Goal: Register for event/course

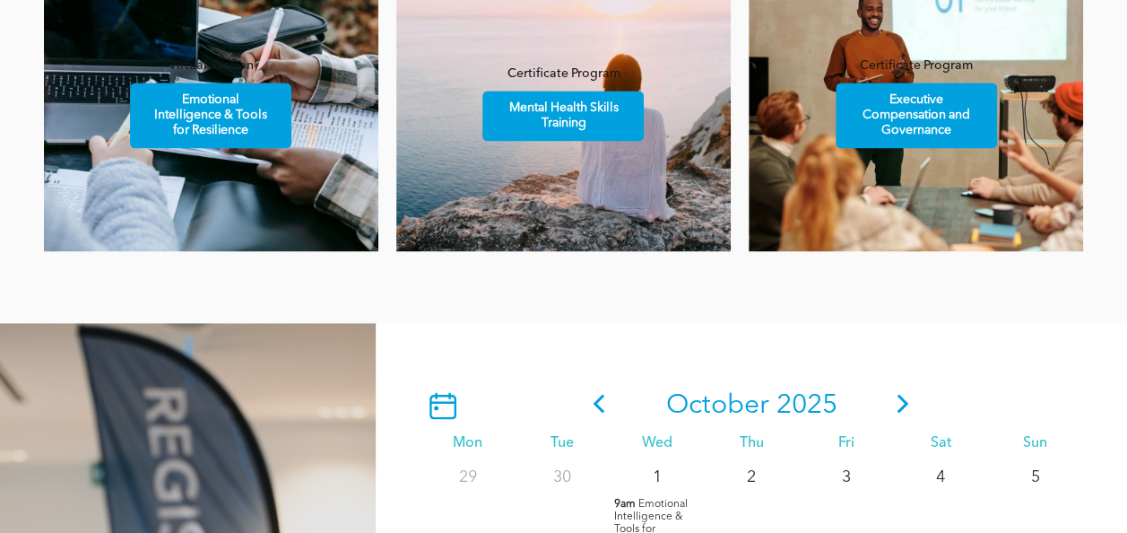
scroll to position [1246, 0]
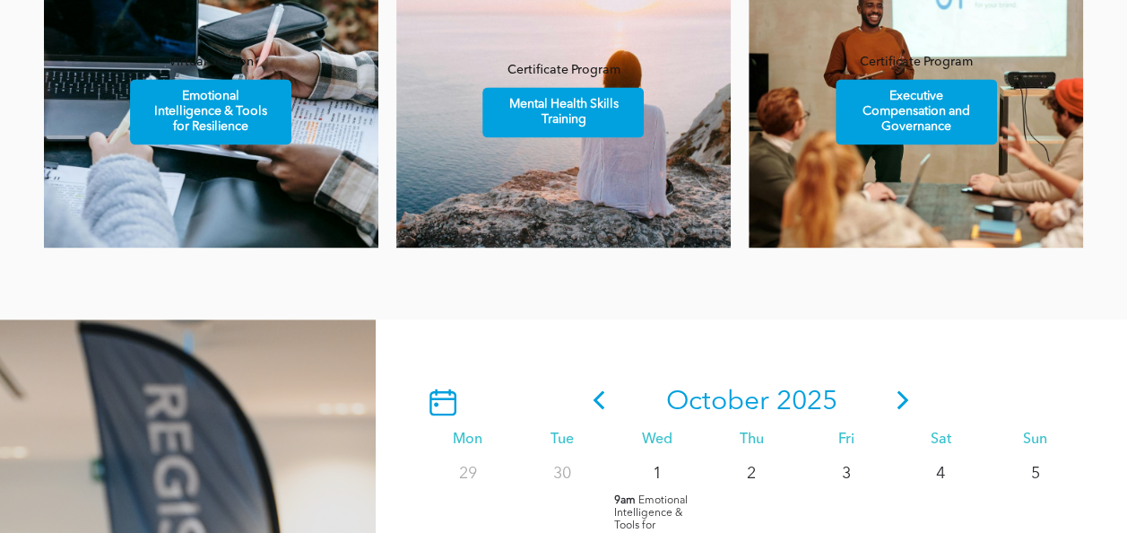
drag, startPoint x: 1122, startPoint y: 247, endPoint x: 1121, endPoint y: 278, distance: 30.5
click at [1121, 278] on div "PROFESSIONAL DEVELOPMENT AND NETWORKING Featured Events Virtual Session Emotion…" at bounding box center [563, 60] width 1127 height 517
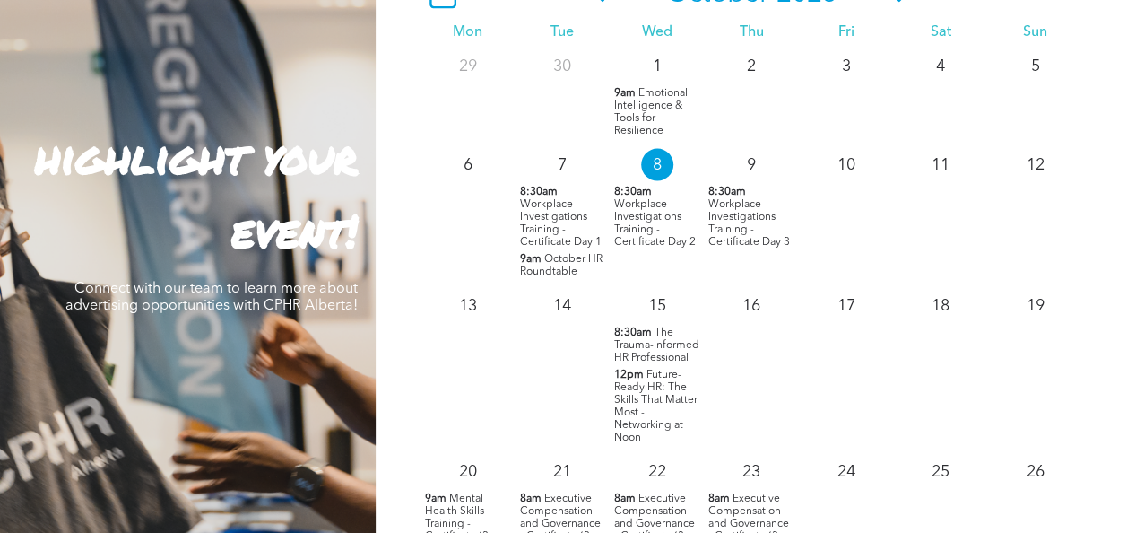
scroll to position [1695, 0]
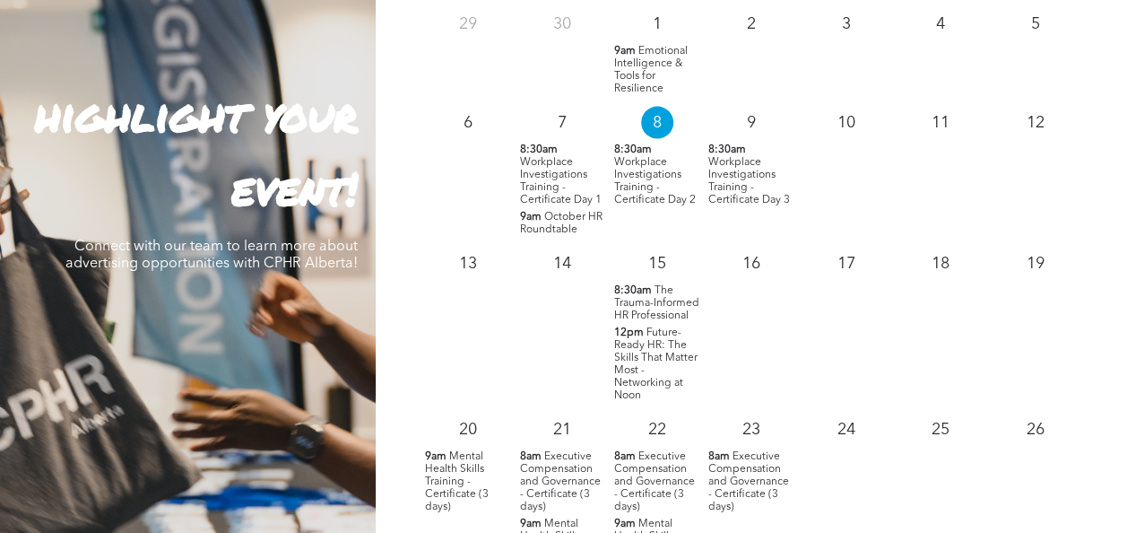
click at [635, 366] on span "Future-Ready HR: The Skills That Matter Most - Networking at Noon" at bounding box center [655, 364] width 83 height 74
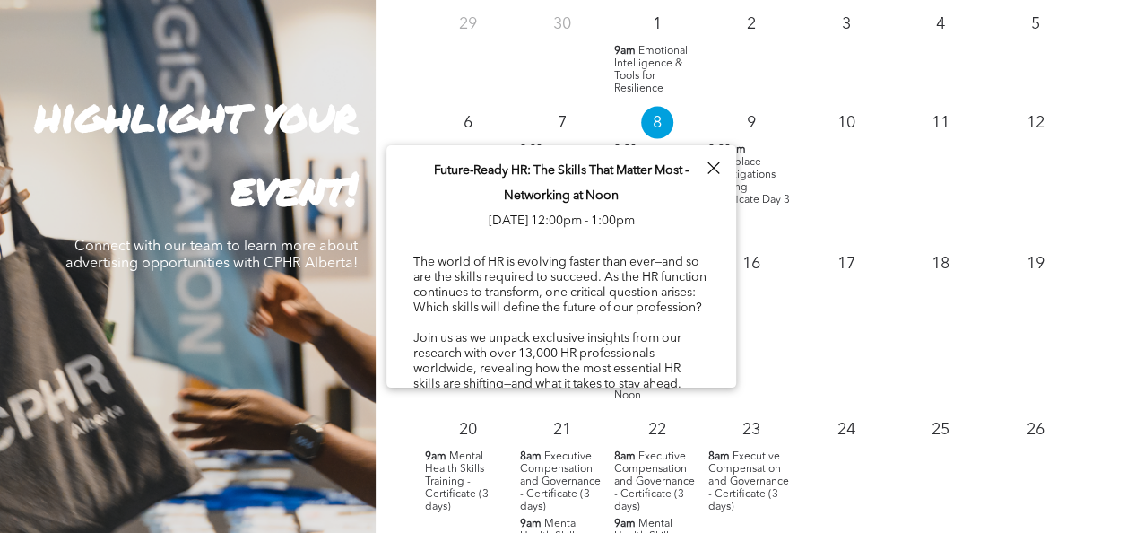
click at [799, 361] on div "17" at bounding box center [846, 323] width 94 height 166
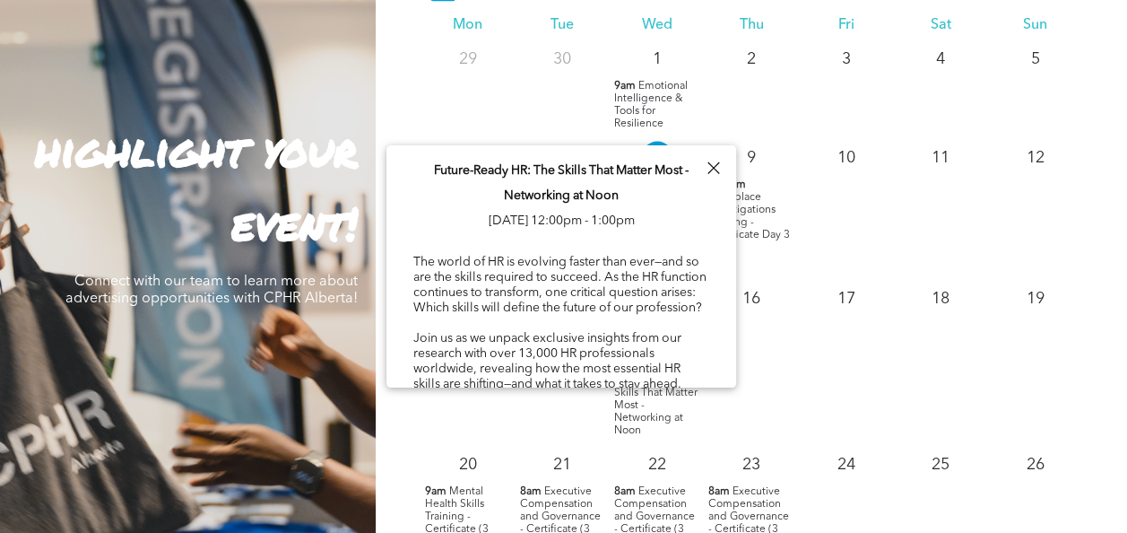
scroll to position [1515, 0]
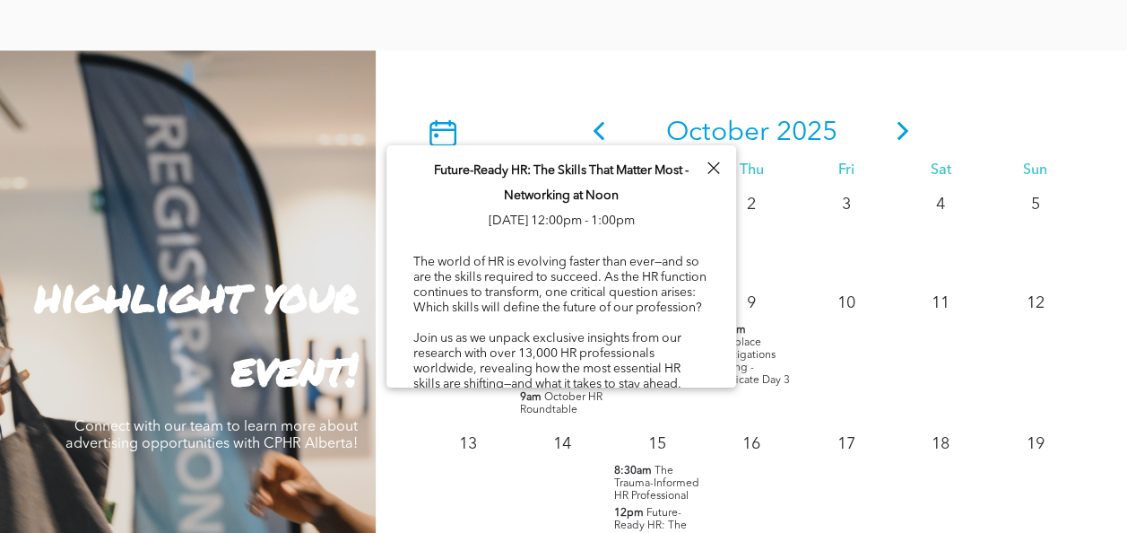
click at [648, 491] on span "The Trauma-Informed HR Professional" at bounding box center [656, 482] width 85 height 36
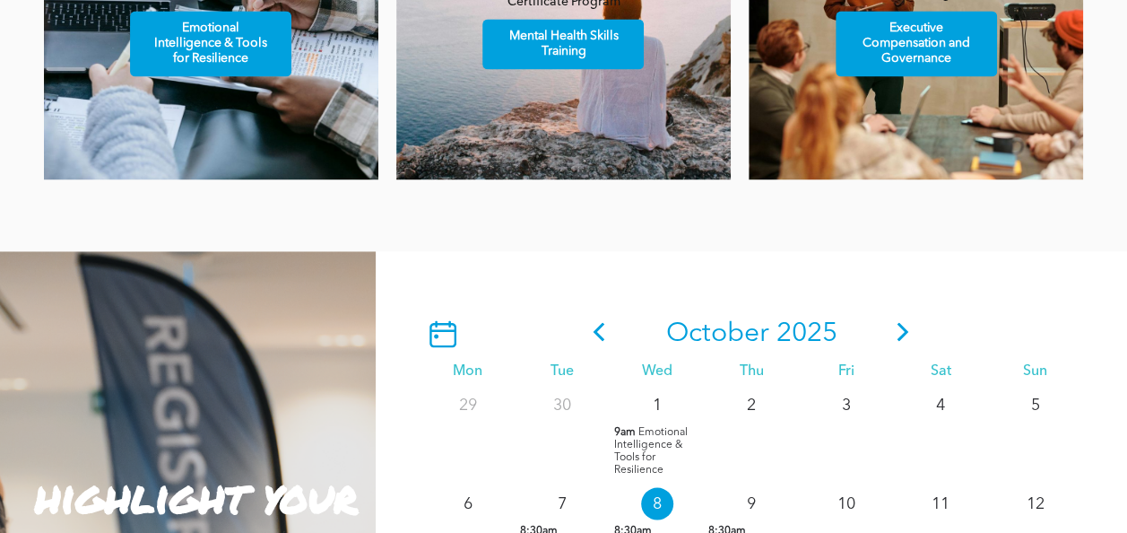
scroll to position [1310, 0]
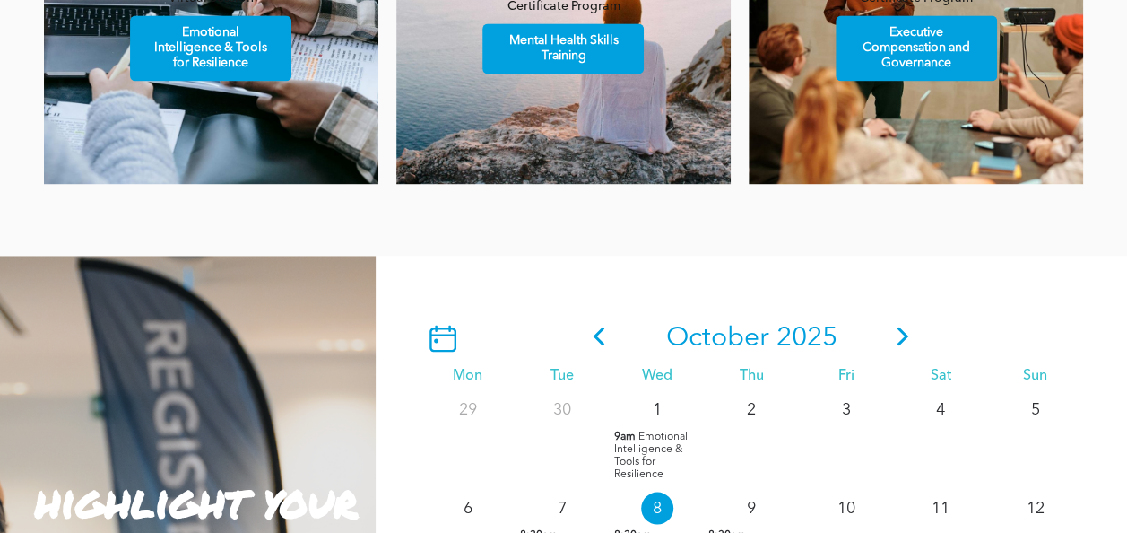
click at [898, 345] on icon at bounding box center [903, 335] width 12 height 19
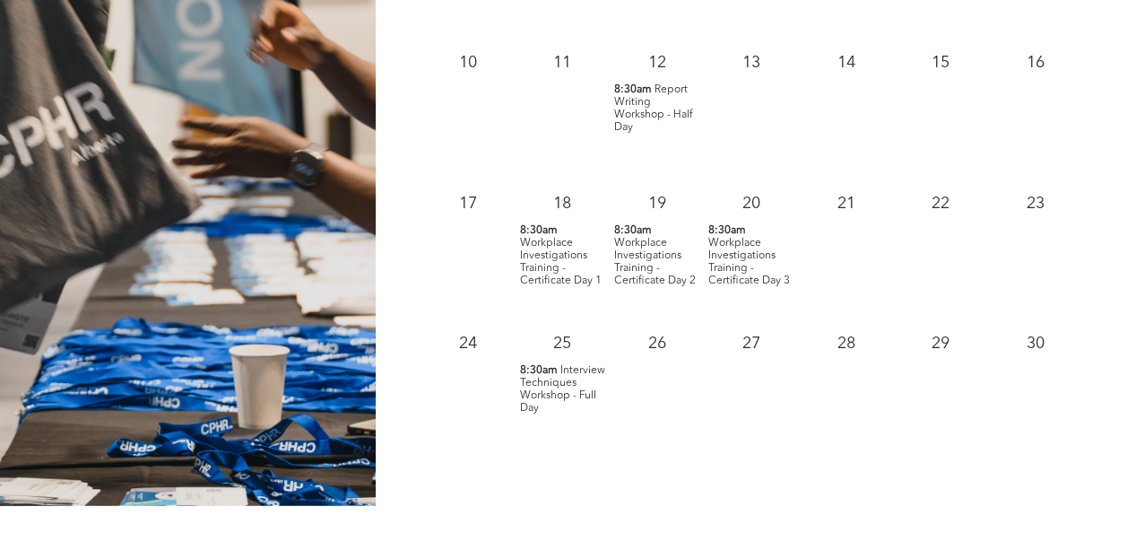
scroll to position [1501, 0]
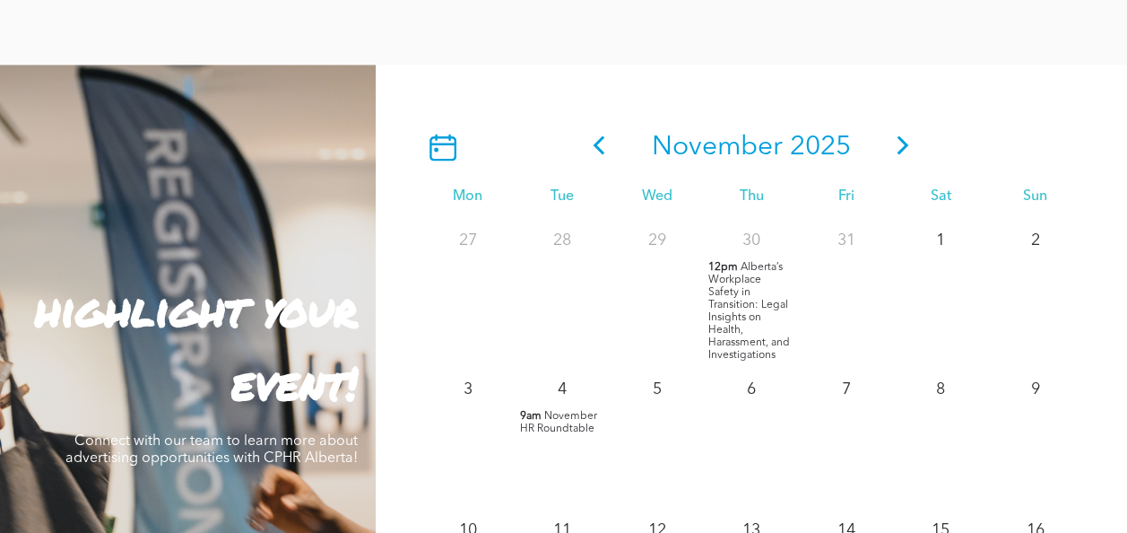
click at [912, 144] on icon at bounding box center [902, 144] width 27 height 19
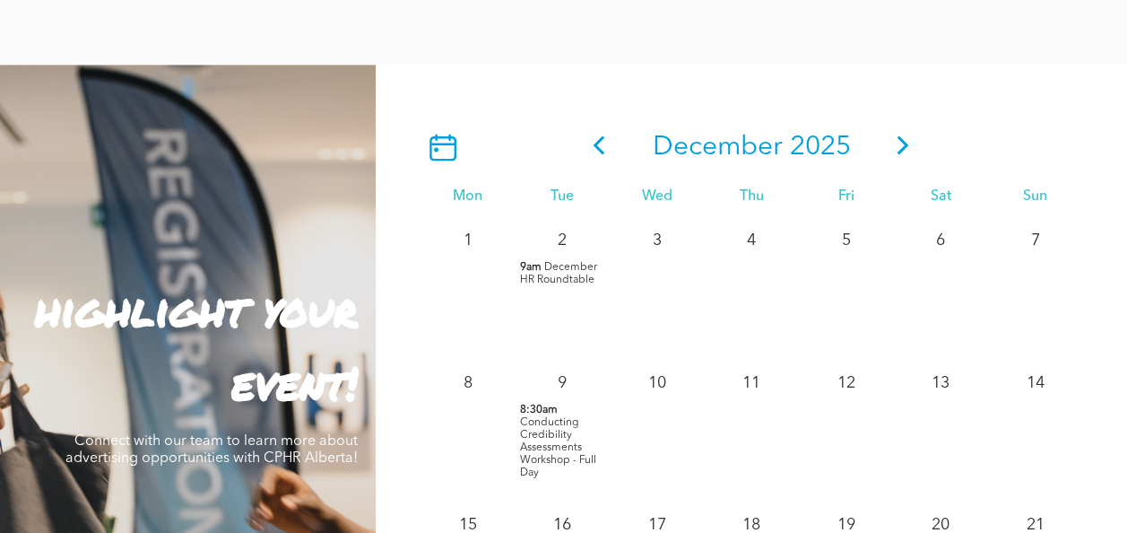
click at [552, 438] on span "Conducting Credibility Assessments Workshop - Full Day" at bounding box center [557, 446] width 76 height 61
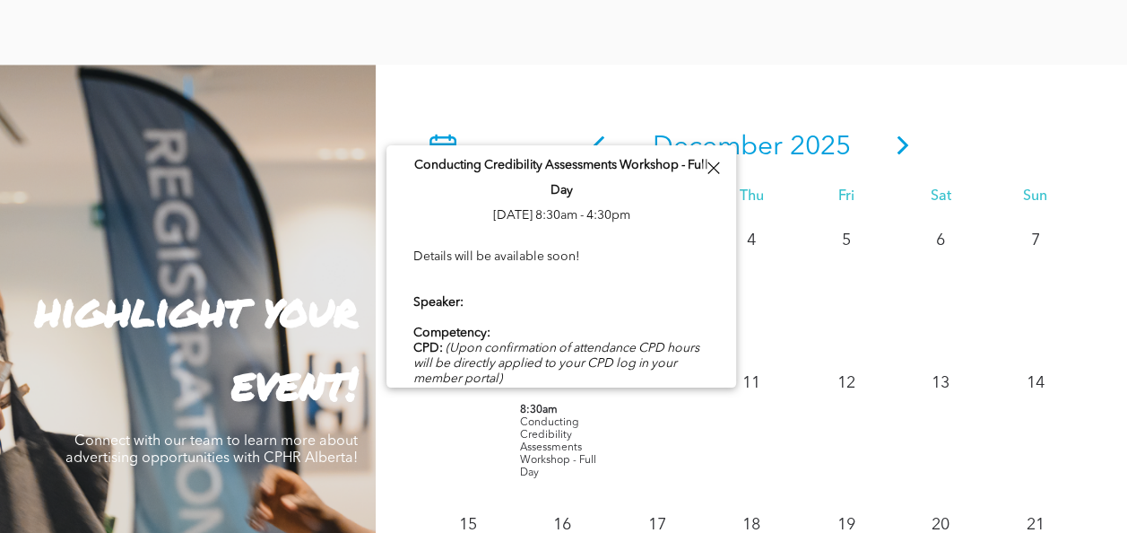
scroll to position [0, 0]
